Goal: Register for event/course

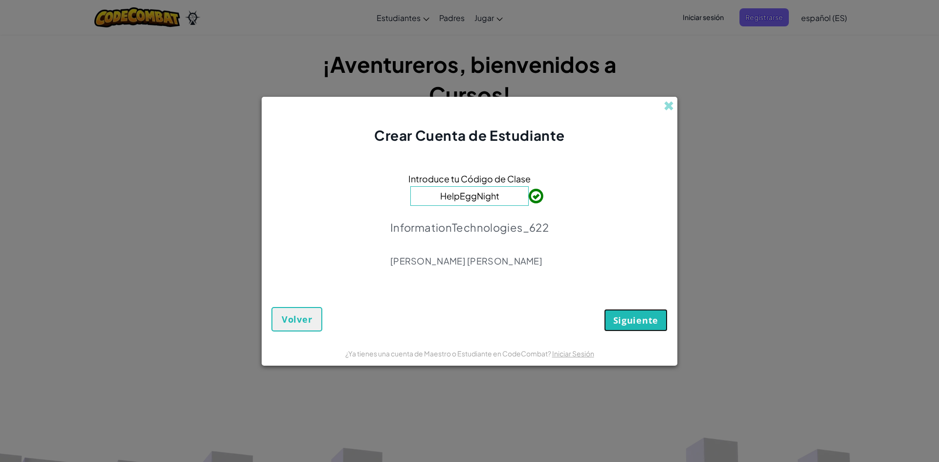
click at [645, 317] on span "Siguiente" at bounding box center [636, 321] width 45 height 12
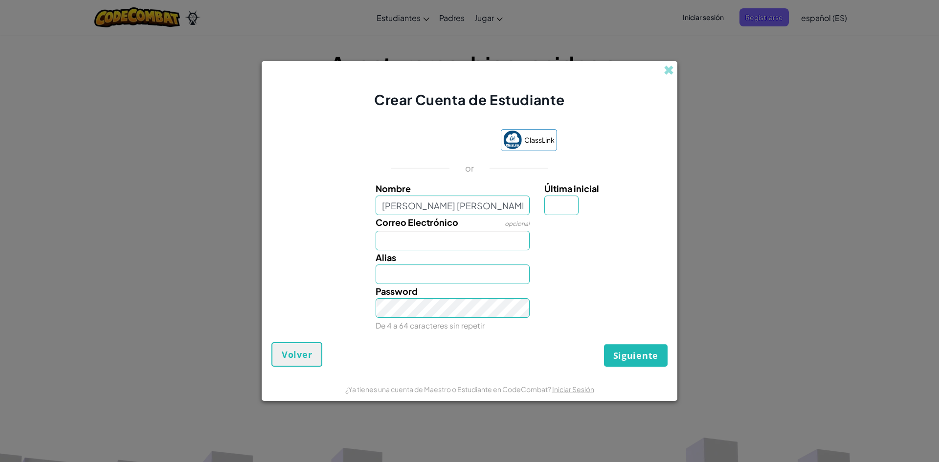
type input "ramon isaac catro rojas"
type input "Ramon isaac catro rojas"
click at [551, 206] on input "Última inicial" at bounding box center [562, 206] width 34 height 20
click at [595, 198] on div "Última inicial" at bounding box center [605, 199] width 121 height 34
click at [497, 207] on input "ramon isaac catro rojas" at bounding box center [453, 206] width 155 height 20
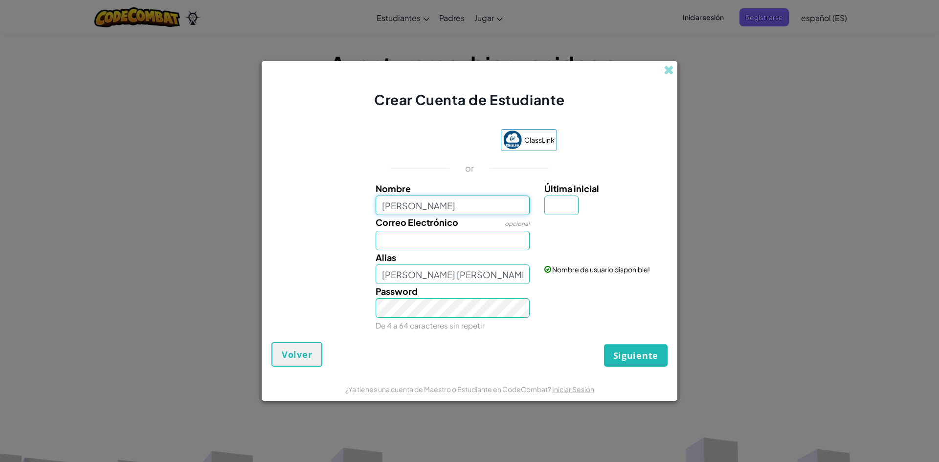
type input "ramon isaac"
type input "Ramon isaac"
click at [554, 207] on input "Última inicial" at bounding box center [562, 206] width 34 height 20
click at [597, 206] on div "Última inicial" at bounding box center [605, 199] width 121 height 34
click at [473, 212] on input "ramon isaac" at bounding box center [453, 206] width 155 height 20
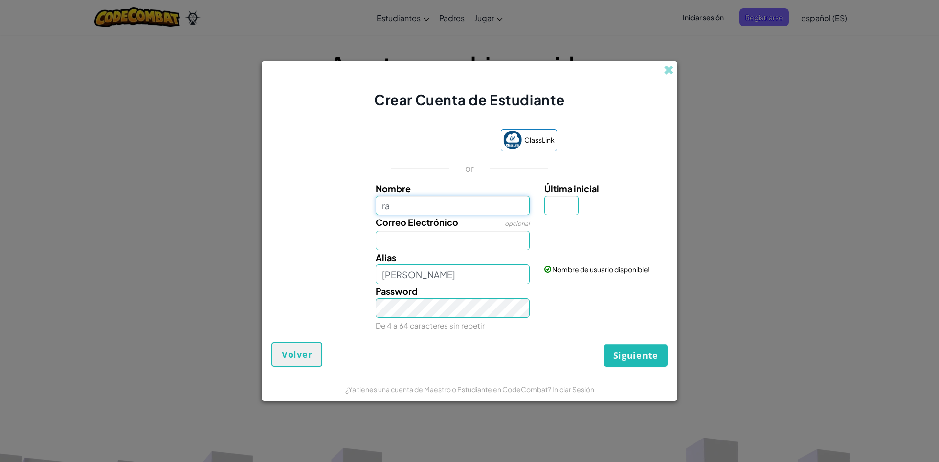
type input "r"
click at [558, 201] on input "Última inicial" at bounding box center [562, 206] width 34 height 20
click at [454, 207] on input "Nombre" at bounding box center [453, 206] width 155 height 20
type input "ramon isaac castro rojas"
type input "Ramon isaac castro rojas"
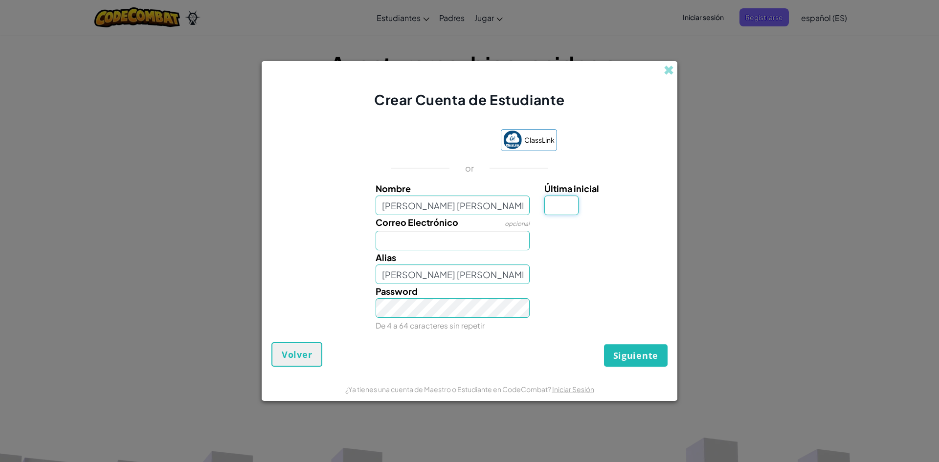
click at [563, 197] on input "Última inicial" at bounding box center [562, 206] width 34 height 20
type input "O"
type input "Ramon isaac castro rojasO"
click at [564, 203] on input "O" at bounding box center [562, 206] width 34 height 20
click at [558, 209] on input "O" at bounding box center [562, 206] width 34 height 20
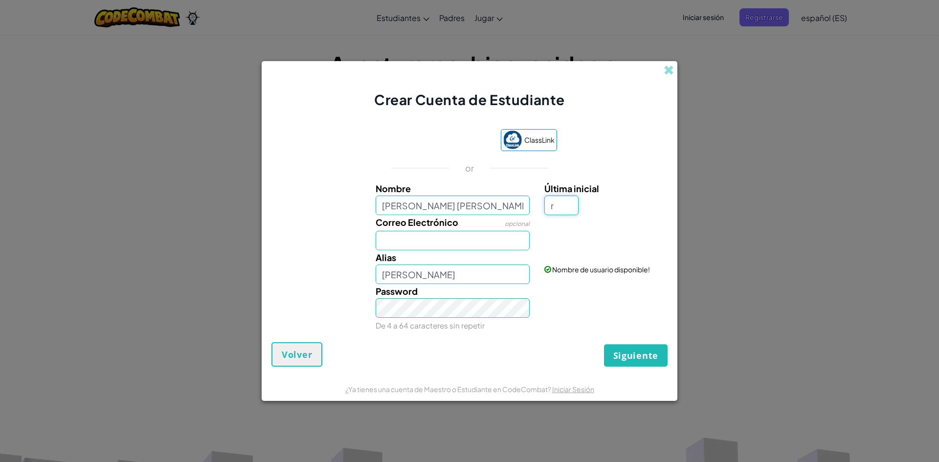
type input "r"
click at [604, 344] on button "Siguiente" at bounding box center [636, 355] width 64 height 23
type input "Ramon isaac castro rojasR"
type input "R"
click at [452, 244] on input "Correo Electrónico" at bounding box center [453, 241] width 155 height 20
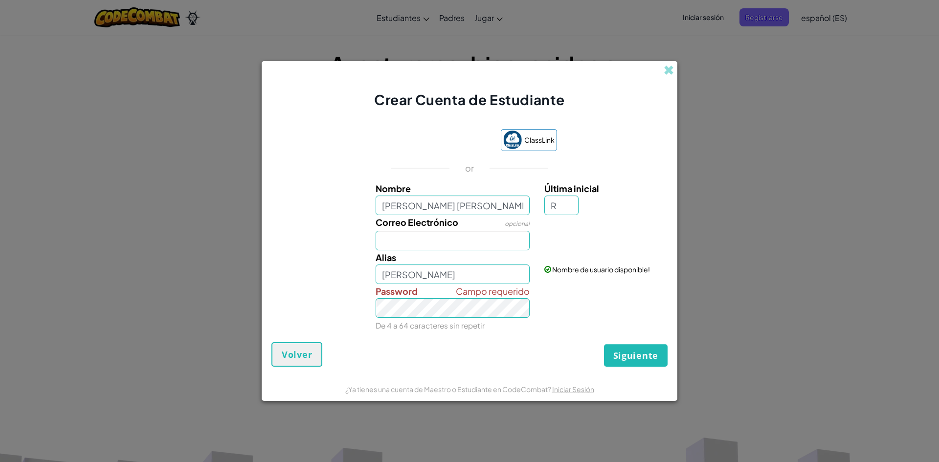
click at [582, 288] on div "Campo requerido Password De 4 a 64 caracteres sin repetir" at bounding box center [470, 308] width 406 height 48
click at [484, 240] on input "Correo Electrónico" at bounding box center [453, 241] width 155 height 20
type input "al07170083@tecmilenio.mx"
drag, startPoint x: 567, startPoint y: 304, endPoint x: 562, endPoint y: 298, distance: 8.0
click at [566, 302] on div "Campo requerido Password De 4 a 64 caracteres sin repetir" at bounding box center [470, 308] width 406 height 48
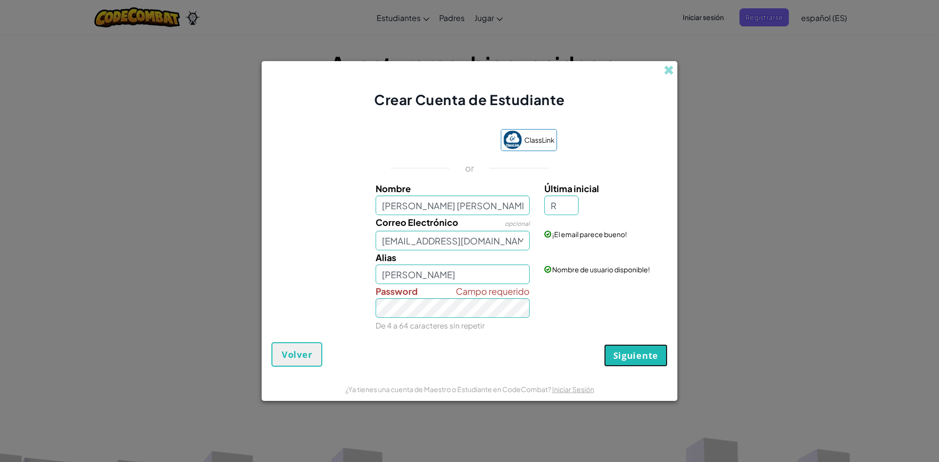
click at [609, 353] on button "Siguiente" at bounding box center [636, 355] width 64 height 23
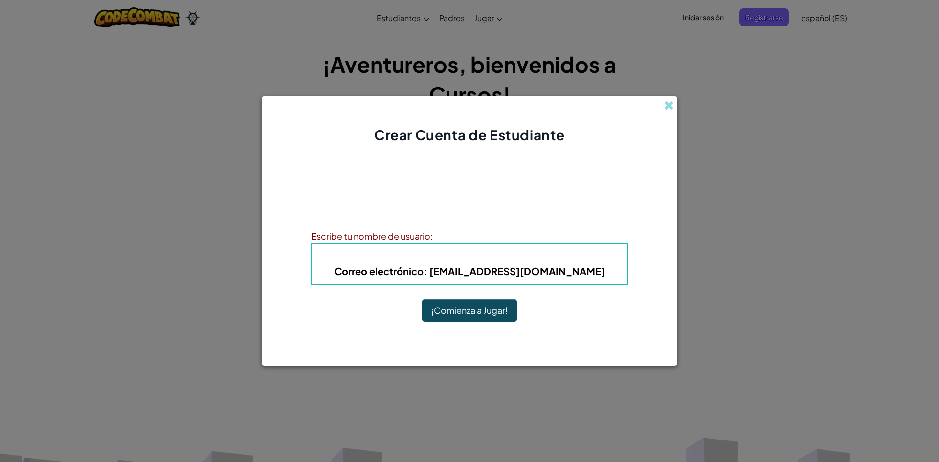
click at [435, 233] on div "Escribe tu nombre de usuario:" at bounding box center [469, 236] width 317 height 14
click at [474, 272] on b "Correo electrónico : al07170083@tecmilenio.mx" at bounding box center [470, 271] width 271 height 12
click at [586, 274] on h5 "Correo electrónico : al07170083@tecmilenio.mx" at bounding box center [470, 271] width 296 height 15
click at [577, 274] on b "Correo electrónico : al07170083@tecmilenio.mx" at bounding box center [470, 271] width 271 height 12
click at [489, 304] on button "¡Comienza a Jugar!" at bounding box center [469, 310] width 95 height 23
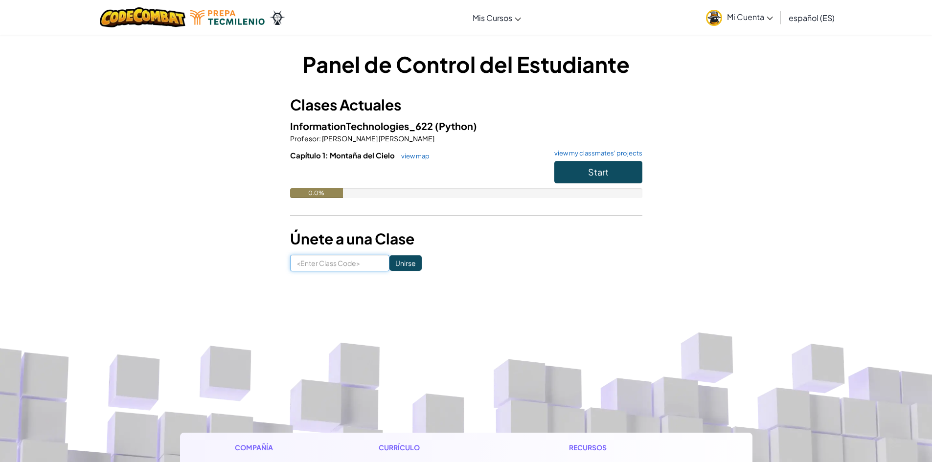
click at [335, 267] on input at bounding box center [339, 263] width 99 height 17
type input "HelpEggNight"
click at [395, 261] on input "Unirse" at bounding box center [405, 263] width 32 height 16
